Goal: Task Accomplishment & Management: Manage account settings

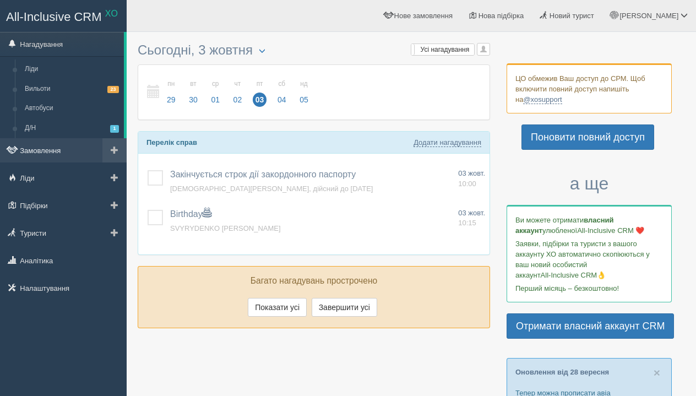
click at [58, 150] on link "Замовлення" at bounding box center [63, 150] width 127 height 24
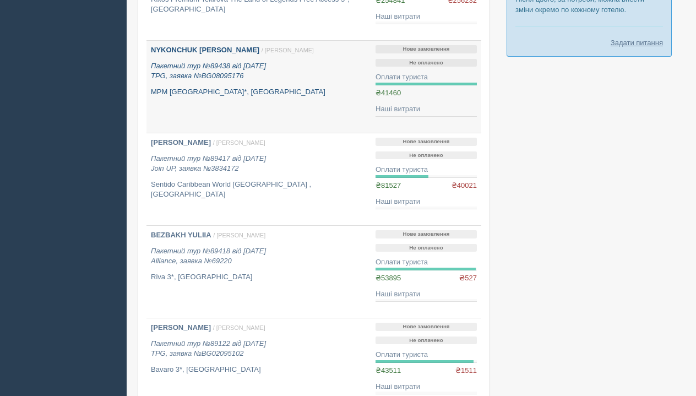
scroll to position [642, 0]
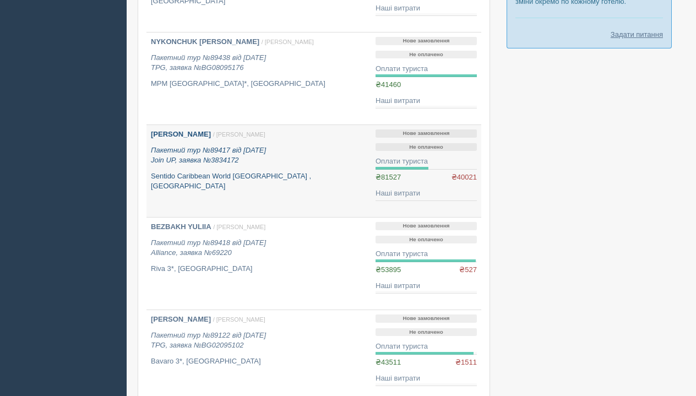
click at [213, 139] on p "KONYK MYKOLA / Анна Б." at bounding box center [259, 134] width 216 height 10
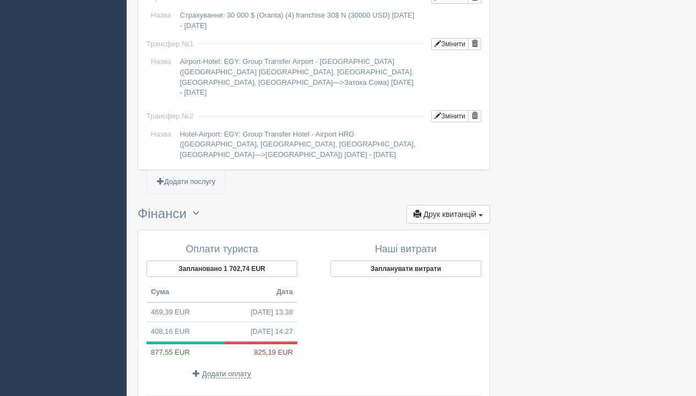
scroll to position [1011, 0]
click at [222, 369] on span "Додати оплату" at bounding box center [226, 373] width 49 height 9
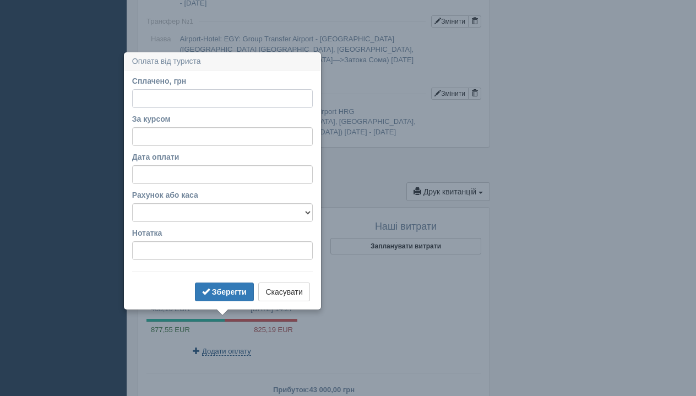
scroll to position [1086, 0]
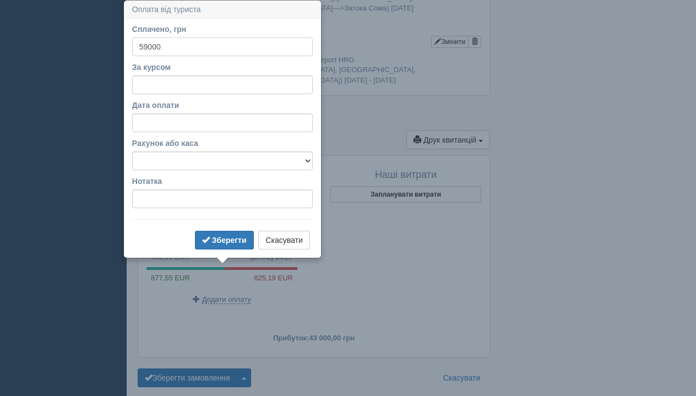
type input "59000"
click at [202, 81] on input "За курсом" at bounding box center [222, 84] width 181 height 19
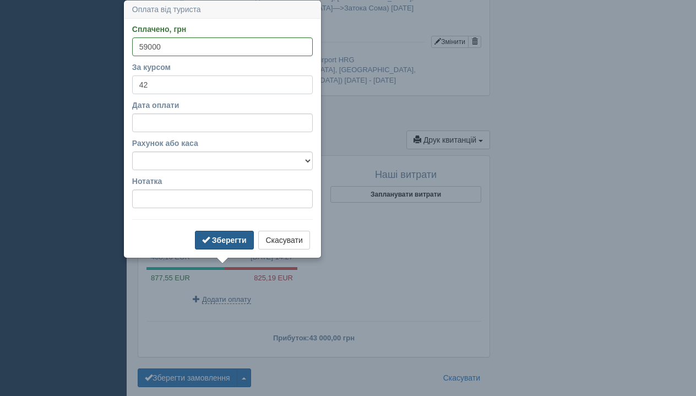
type input "42"
click at [225, 244] on button "Зберегти" at bounding box center [224, 240] width 59 height 19
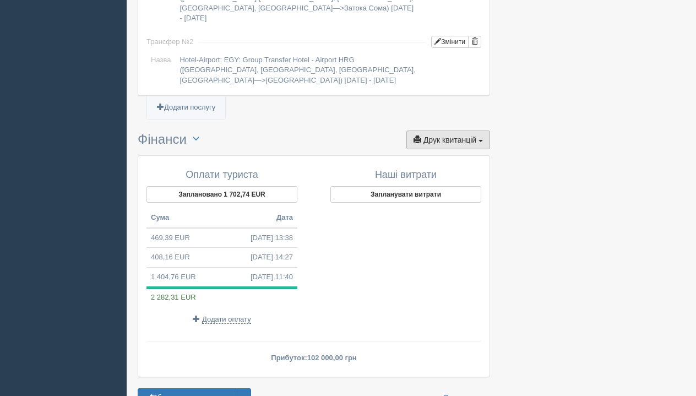
click at [450, 135] on span "Друк квитанцій" at bounding box center [449, 139] width 53 height 9
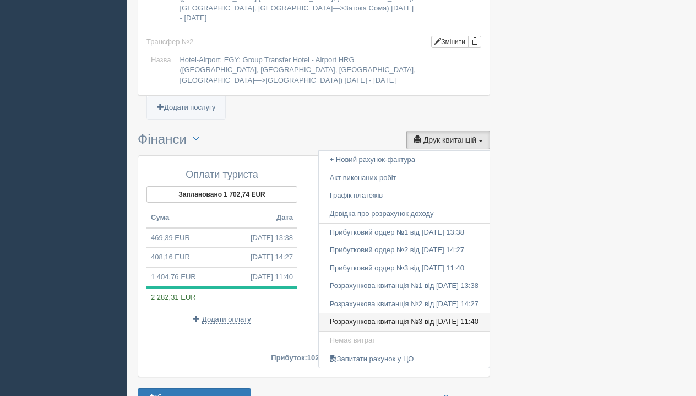
click at [402, 313] on link "Розрахункова квитанція №3 від 03.10.2025 11:40" at bounding box center [404, 322] width 171 height 18
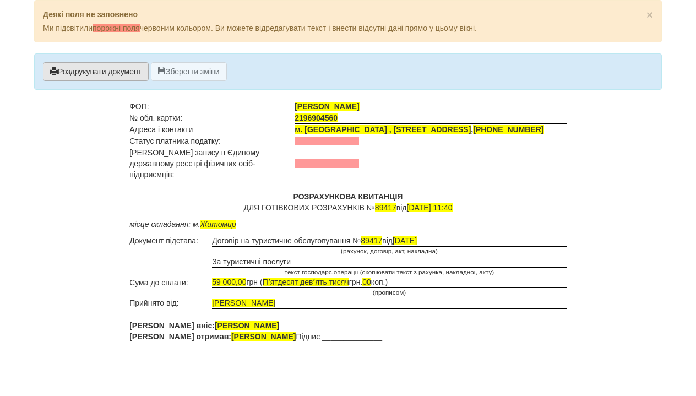
click at [106, 74] on button "Роздрукувати документ" at bounding box center [96, 71] width 106 height 19
